Goal: Navigation & Orientation: Find specific page/section

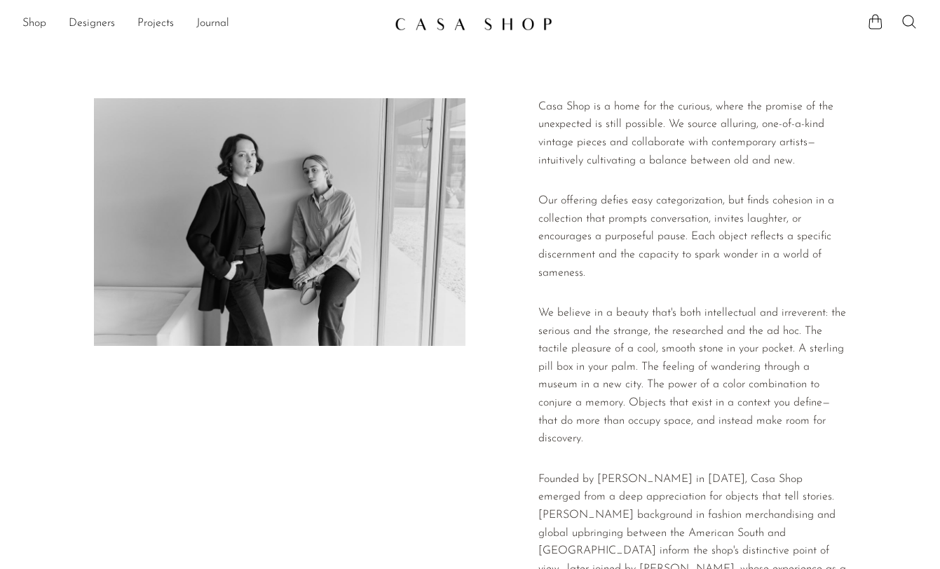
scroll to position [351, 0]
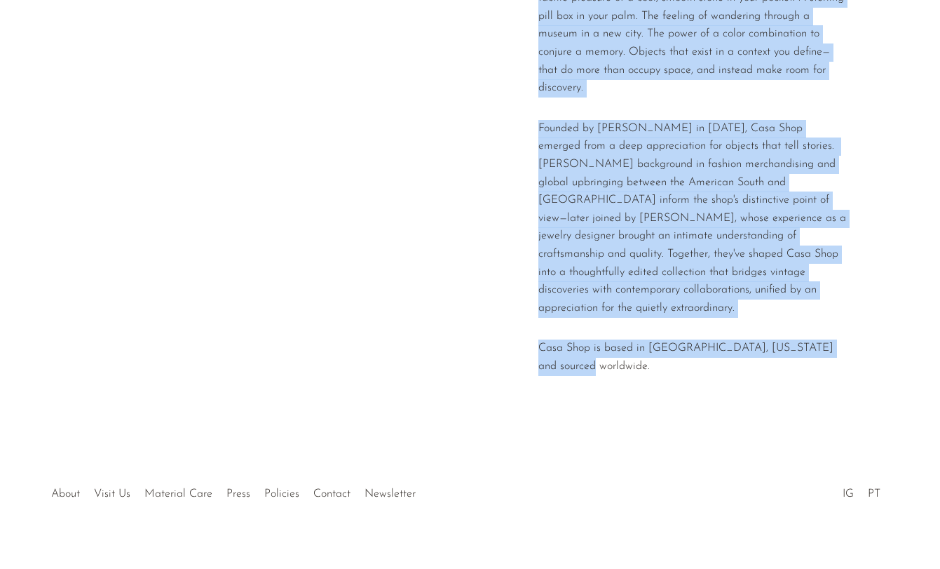
drag, startPoint x: 576, startPoint y: 396, endPoint x: 605, endPoint y: 348, distance: 56.0
click at [605, 348] on section "Casa Shop is a home for the curious, where the promise of the unexpected is sti…" at bounding box center [470, 67] width 940 height 763
click at [605, 348] on p "Casa Shop is based in Richmond, Virginia and sourced worldwide." at bounding box center [692, 357] width 308 height 36
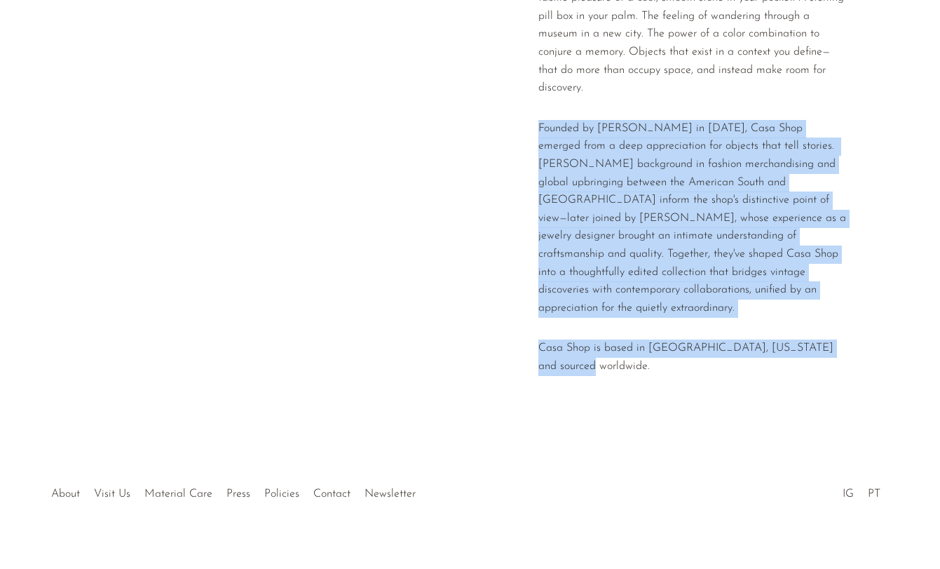
drag, startPoint x: 605, startPoint y: 348, endPoint x: 664, endPoint y: 86, distance: 268.7
click at [664, 86] on div "Casa Shop is a home for the curious, where the promise of the unexpected is sti…" at bounding box center [692, 67] width 308 height 639
click at [660, 102] on div "Casa Shop is a home for the curious, where the promise of the unexpected is sti…" at bounding box center [692, 67] width 308 height 639
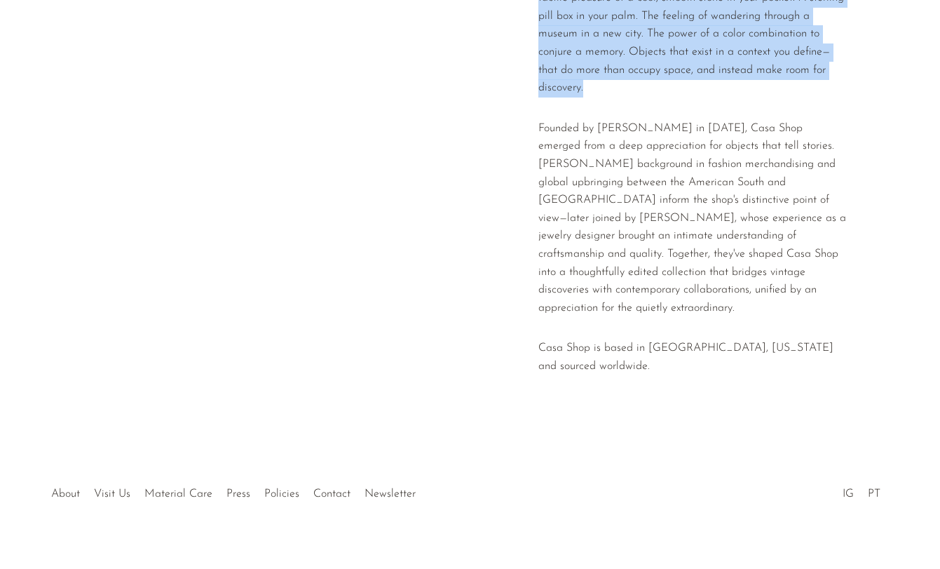
drag, startPoint x: 660, startPoint y: 102, endPoint x: 617, endPoint y: 402, distance: 303.9
click at [617, 402] on section "Casa Shop is a home for the curious, where the promise of the unexpected is sti…" at bounding box center [470, 67] width 940 height 763
click at [617, 402] on div at bounding box center [470, 67] width 940 height 763
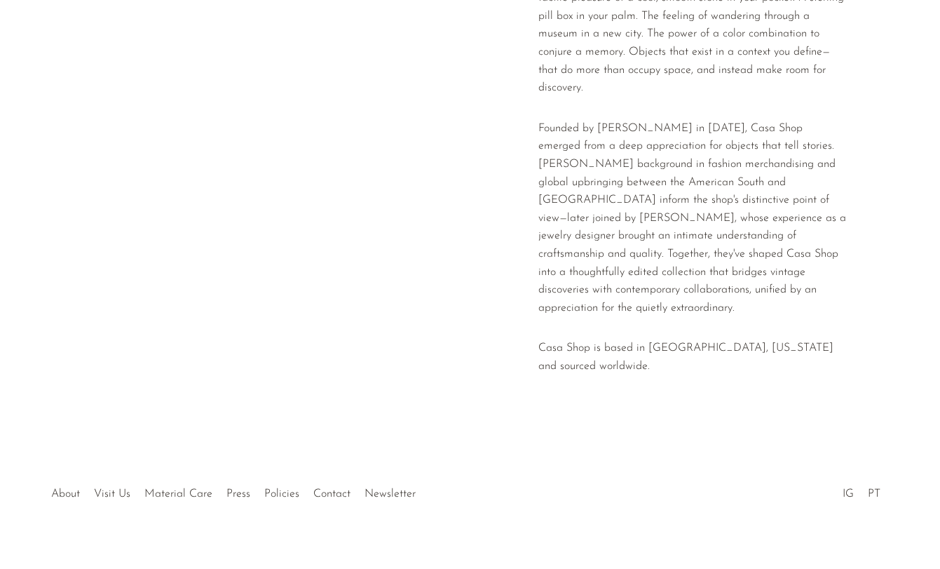
drag, startPoint x: 620, startPoint y: 376, endPoint x: 614, endPoint y: 433, distance: 57.8
click at [614, 431] on body "Shop Featured New Arrivals Bestsellers" at bounding box center [470, 117] width 940 height 937
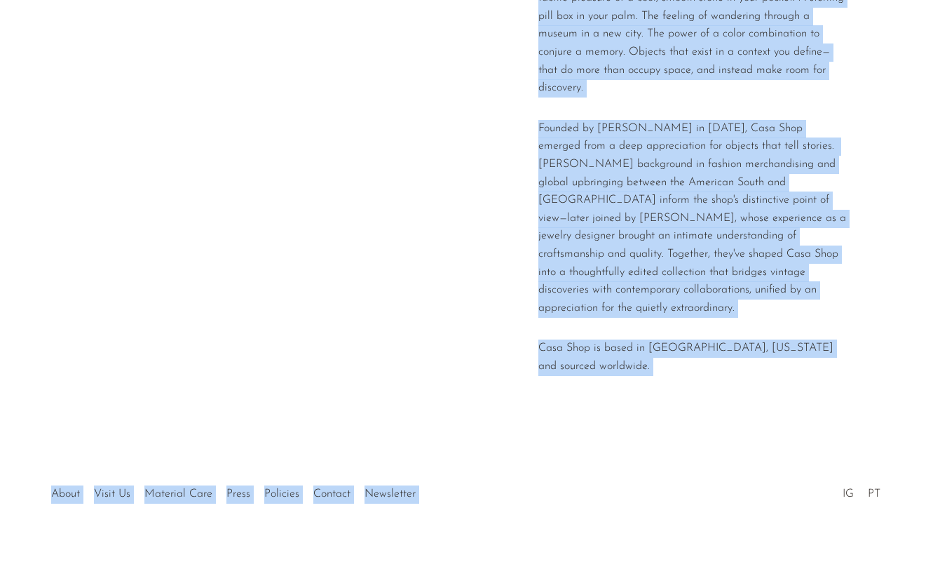
click at [614, 449] on div "About Visit Us Material Care Press Policies Contact Newsletter IG PT" at bounding box center [470, 490] width 940 height 83
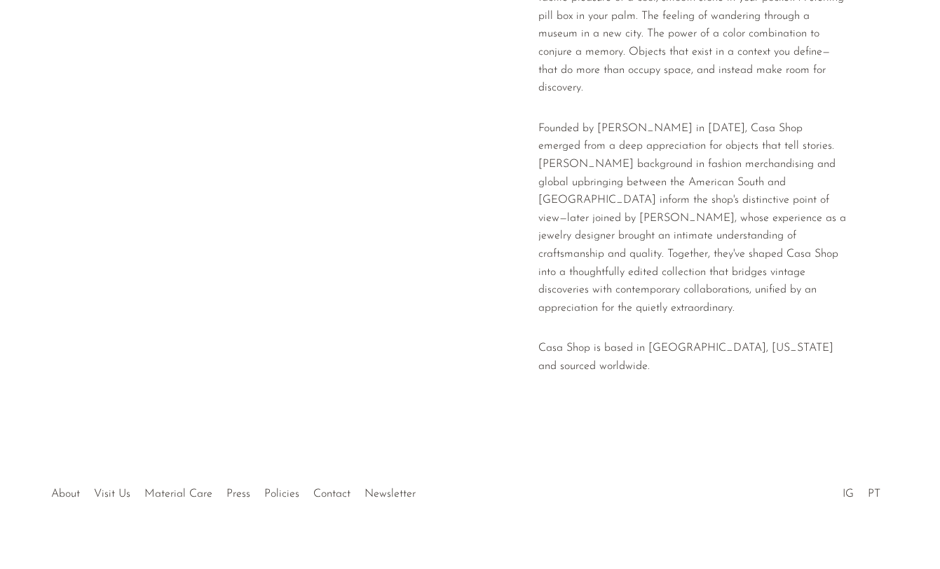
click at [841, 485] on li "IG" at bounding box center [848, 494] width 25 height 18
click at [850, 488] on link "IG" at bounding box center [848, 493] width 11 height 11
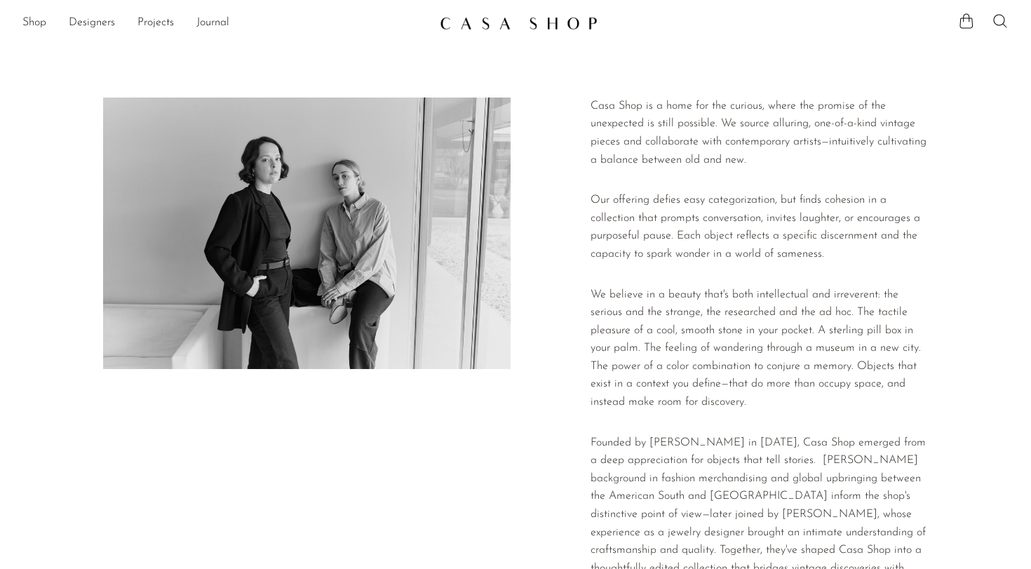
scroll to position [0, 0]
click at [463, 24] on img at bounding box center [519, 24] width 158 height 14
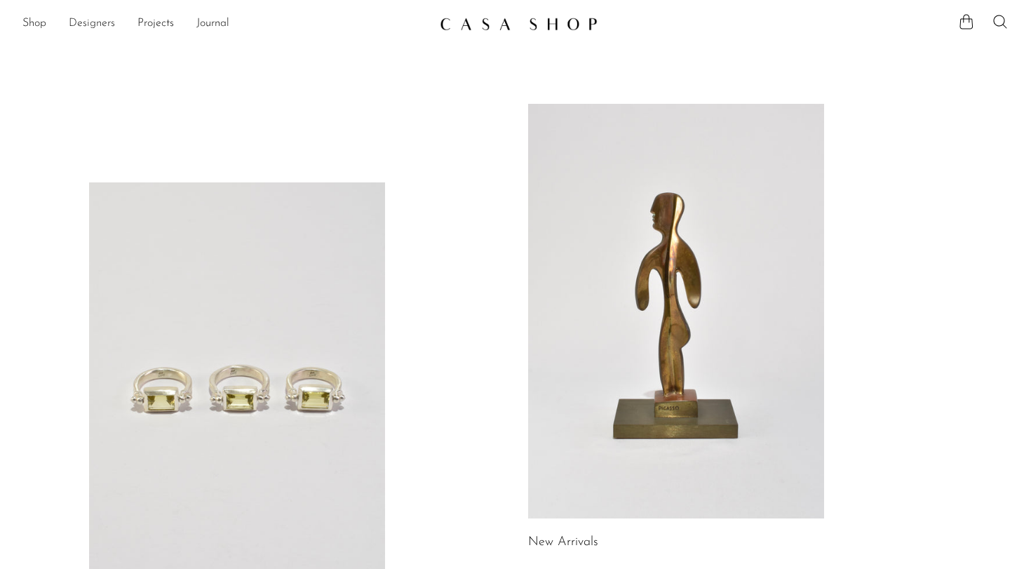
click at [88, 27] on link "Designers" at bounding box center [92, 24] width 46 height 18
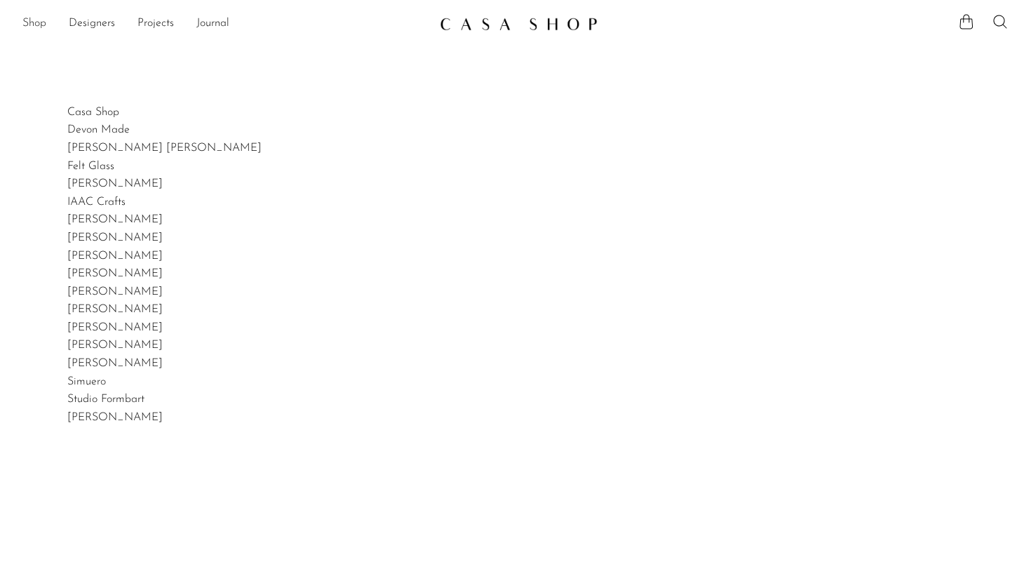
click at [27, 15] on link "Shop" at bounding box center [34, 24] width 24 height 18
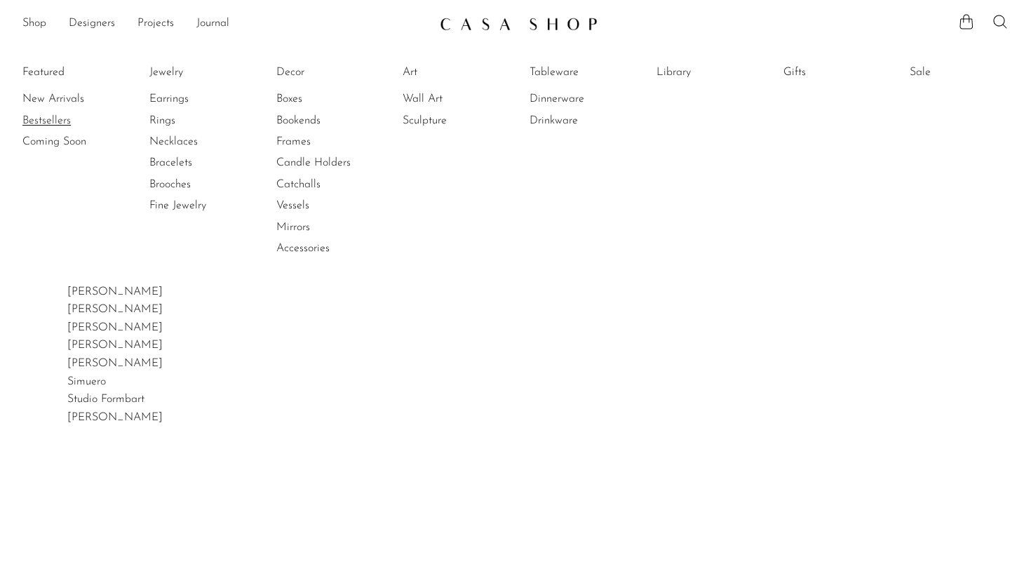
click at [51, 120] on link "Bestsellers" at bounding box center [74, 120] width 105 height 15
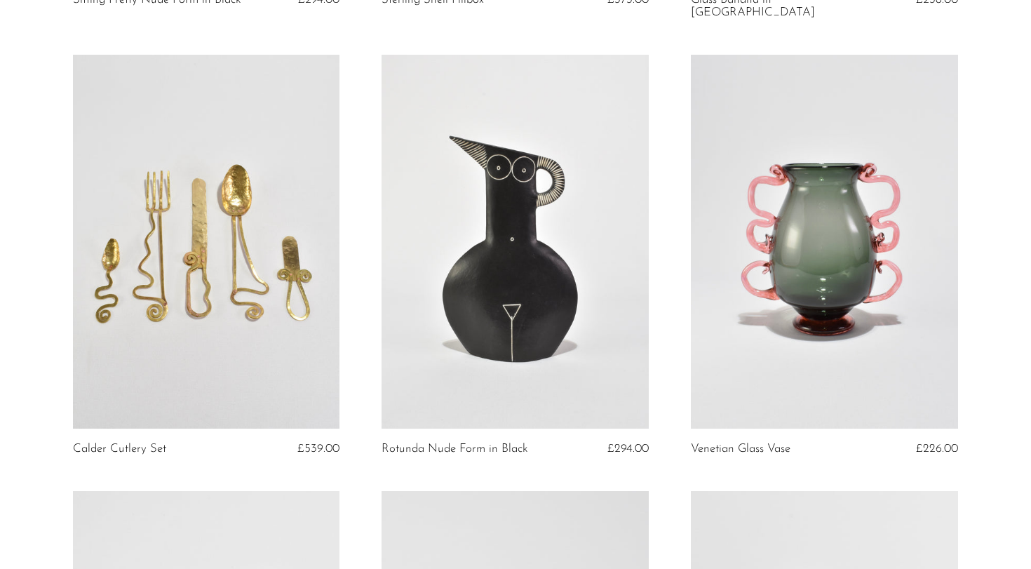
scroll to position [2731, 0]
